Goal: Check status: Check status

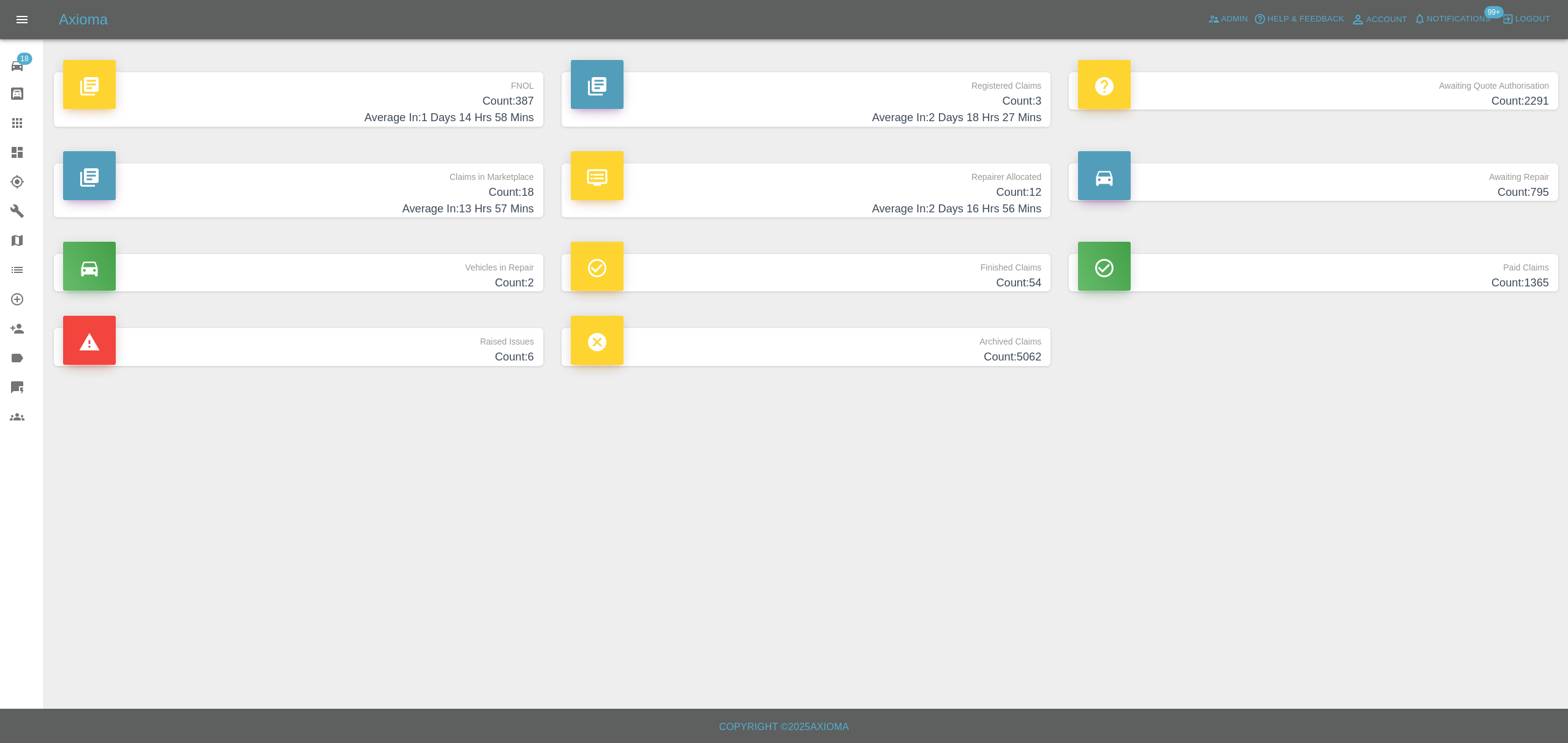
click at [364, 106] on h4 "Count: 387" at bounding box center [299, 101] width 471 height 17
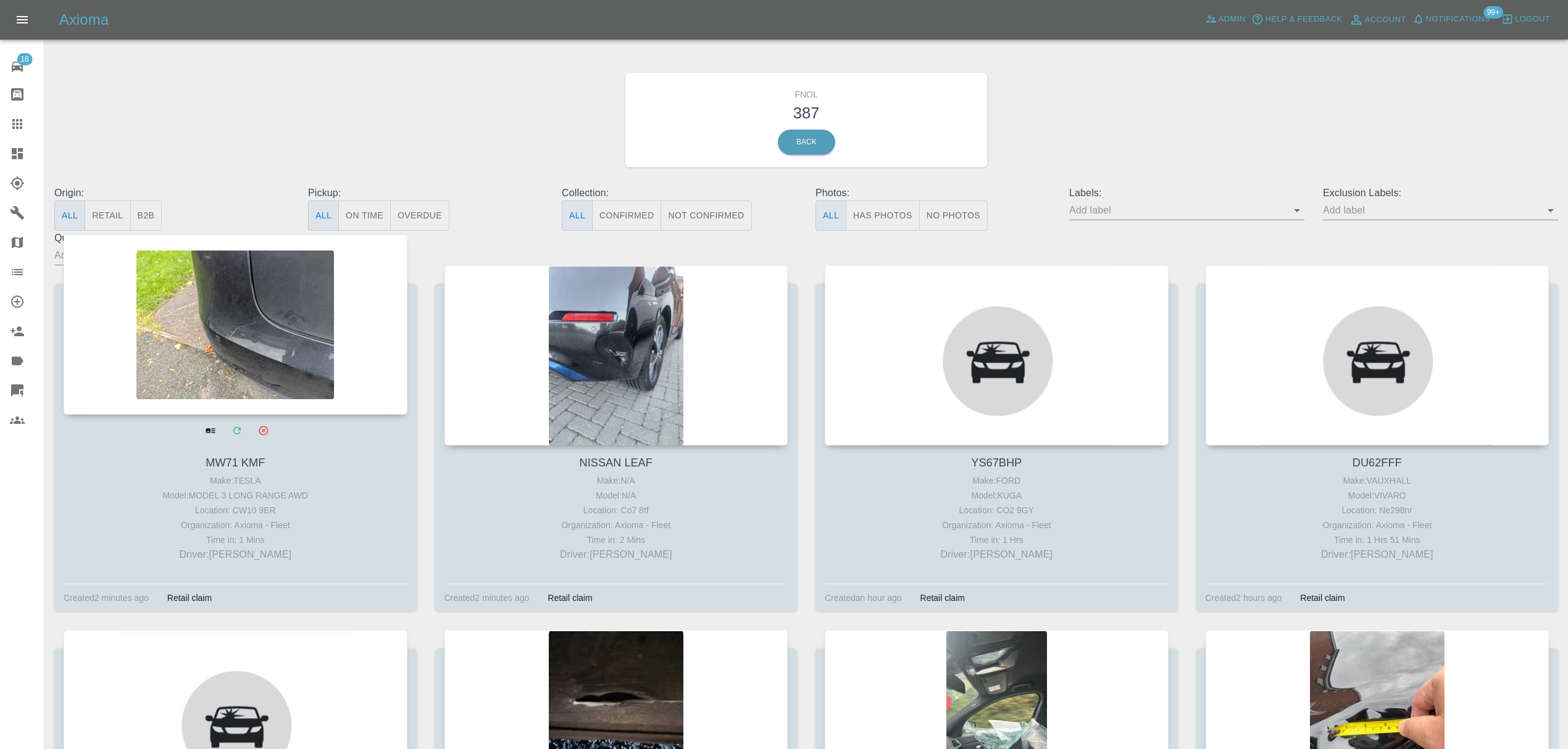
click at [203, 340] on div at bounding box center [235, 324] width 344 height 180
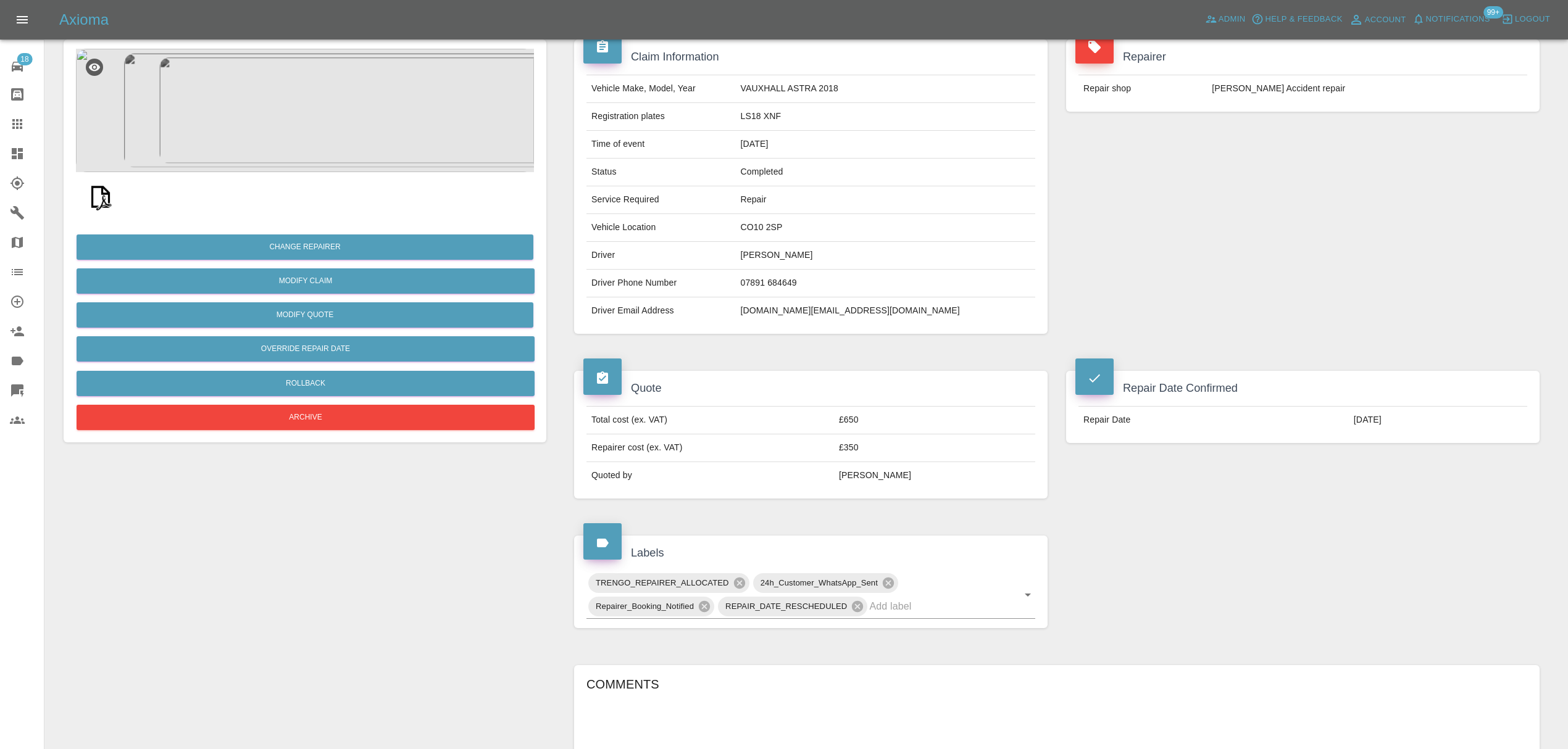
scroll to position [95, 0]
